Goal: Information Seeking & Learning: Learn about a topic

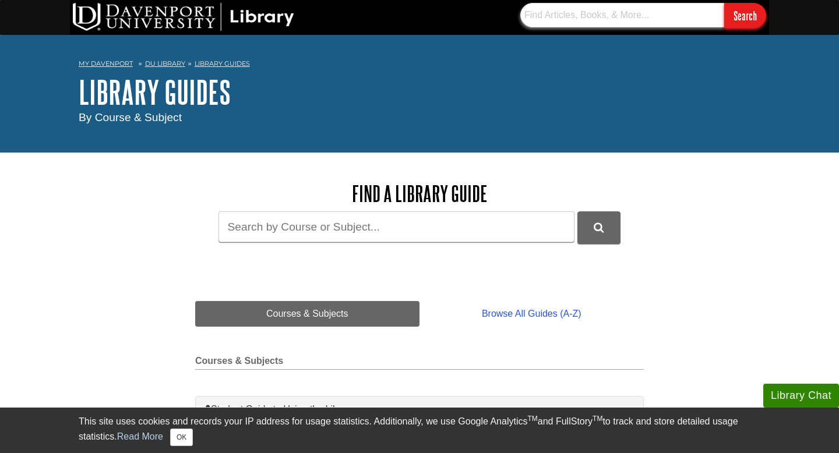
click at [564, 15] on input "text" at bounding box center [623, 15] width 204 height 24
click at [738, 17] on input "Search" at bounding box center [746, 15] width 42 height 25
click at [698, 16] on input "sustainable business: practices, benefits, challenges," at bounding box center [623, 15] width 204 height 24
type input "sustainable business: practchallenges,"
click at [698, 16] on input "sustainable business: practchallenges," at bounding box center [623, 15] width 204 height 24
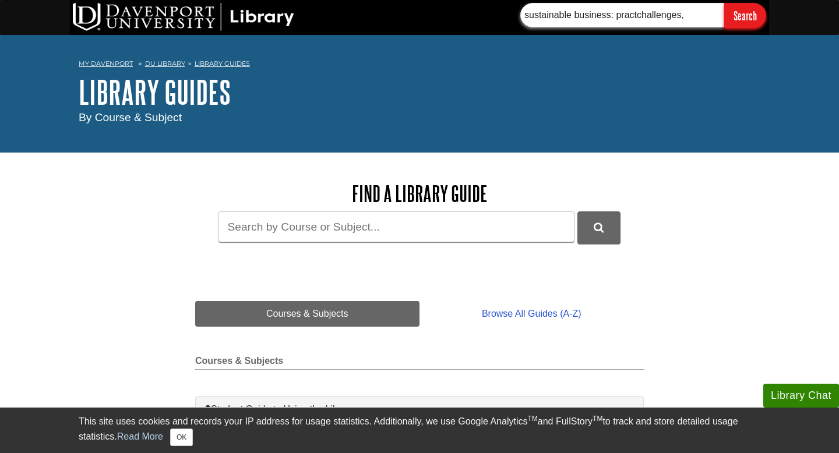
drag, startPoint x: 698, startPoint y: 16, endPoint x: 521, endPoint y: 9, distance: 177.3
click at [521, 9] on input "sustainable business: practchallenges," at bounding box center [623, 15] width 204 height 24
paste input "Sustainability, brand image, reputation, and financial value: Manager perceptio…"
type input "Sustainability, brand image, reputation, and financial value: Manager perceptio…"
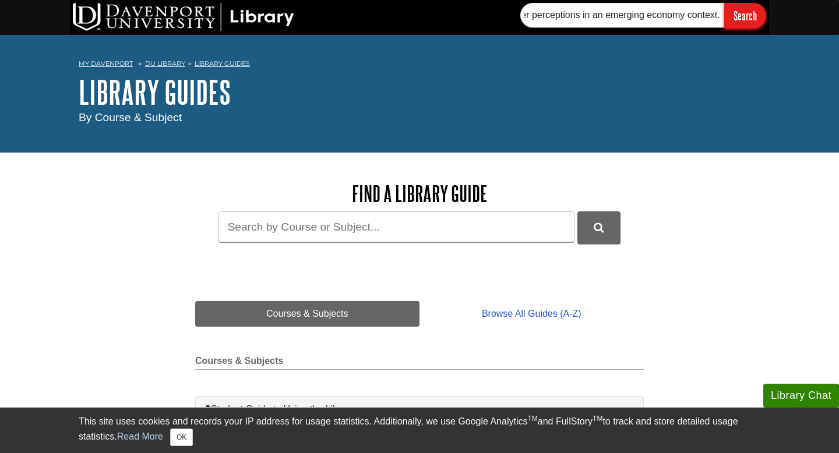
click at [745, 16] on input "Search" at bounding box center [746, 15] width 42 height 25
